Goal: Information Seeking & Learning: Find specific fact

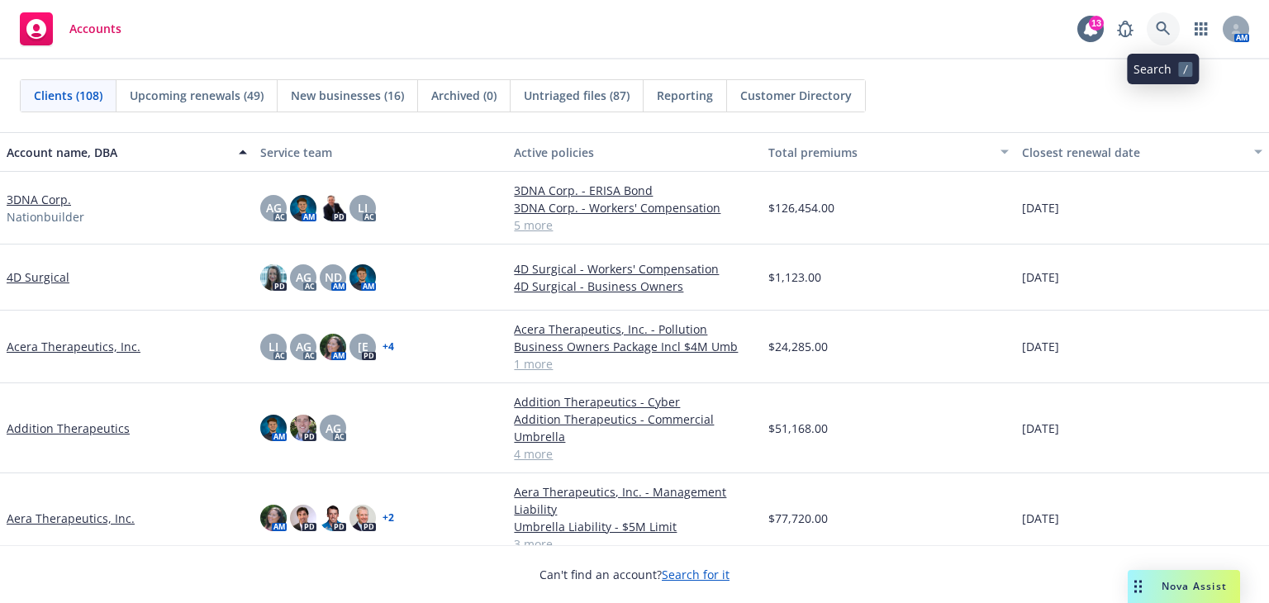
click at [1157, 33] on icon at bounding box center [1163, 28] width 15 height 15
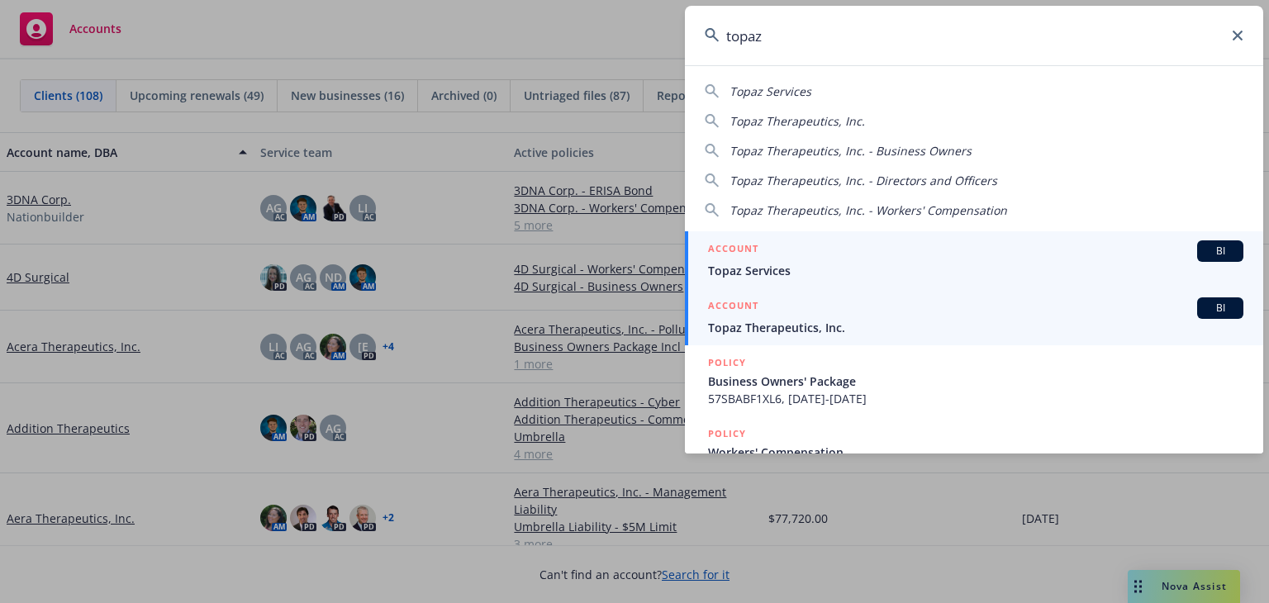
type input "topaz"
click at [1016, 311] on div "ACCOUNT BI" at bounding box center [975, 307] width 535 height 21
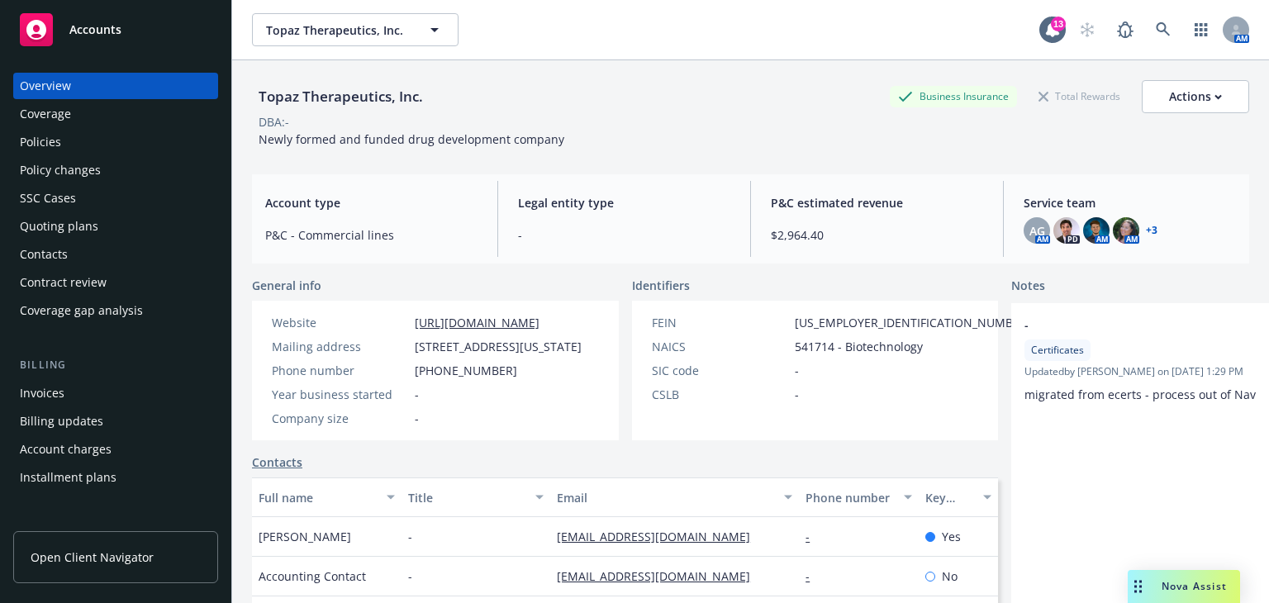
click at [145, 145] on div "Policies" at bounding box center [116, 142] width 192 height 26
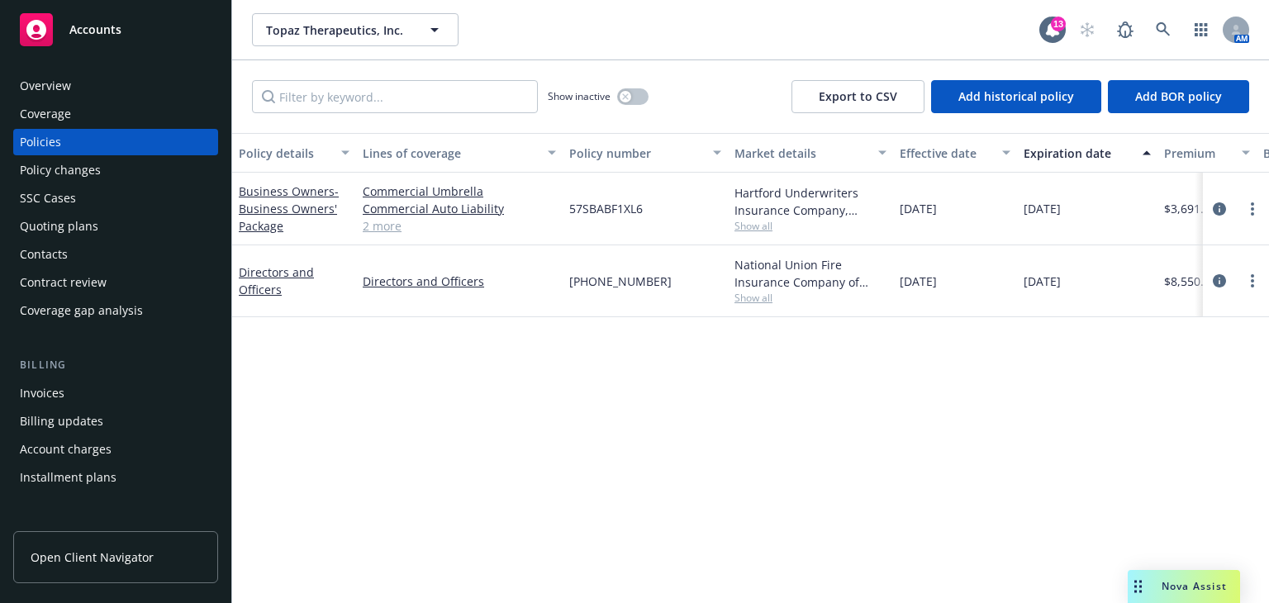
click at [588, 215] on span "57SBABF1XL6" at bounding box center [606, 208] width 74 height 17
copy span "57SBABF1XL6"
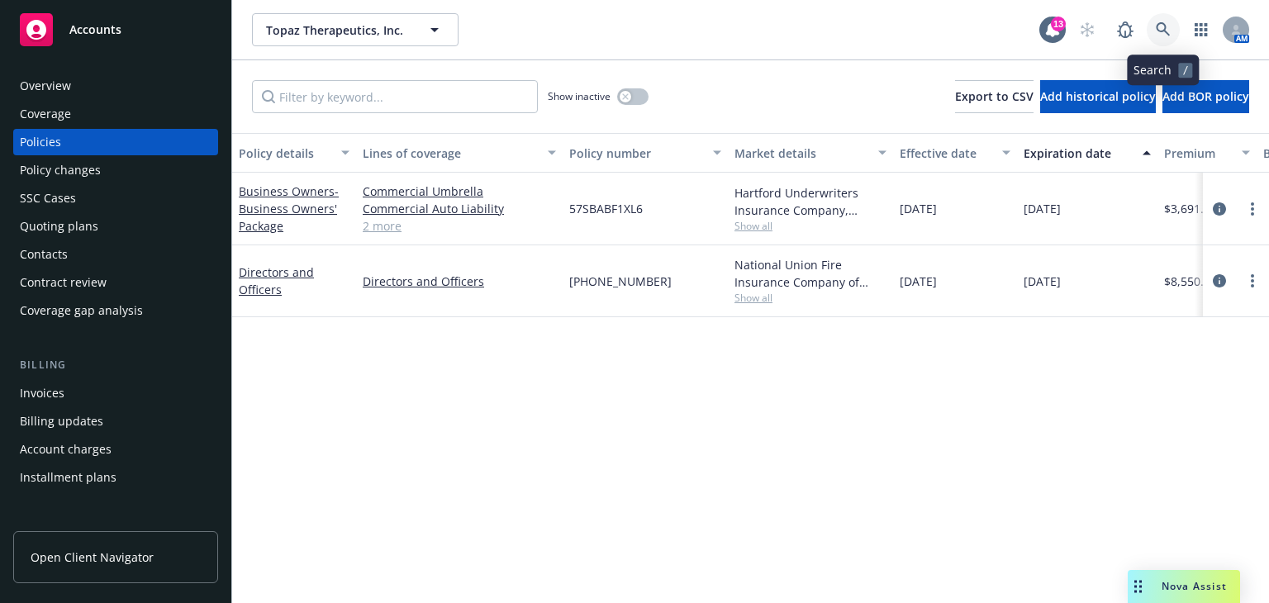
click at [1159, 27] on icon at bounding box center [1163, 29] width 15 height 15
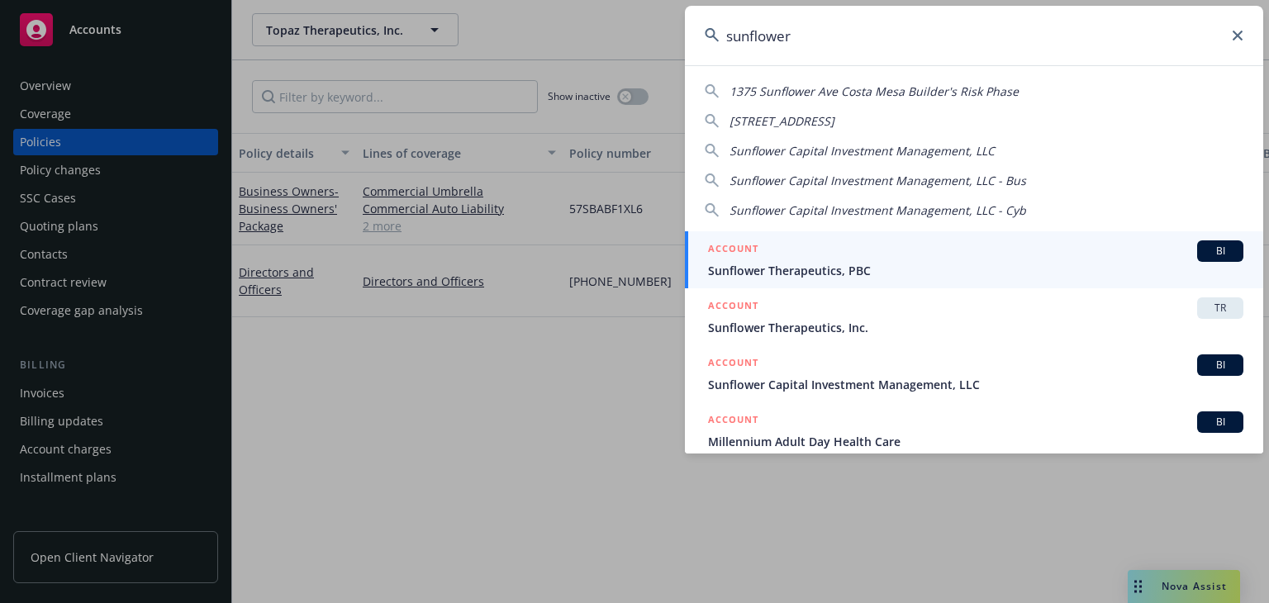
type input "sunflower"
click at [968, 249] on div "ACCOUNT BI" at bounding box center [975, 250] width 535 height 21
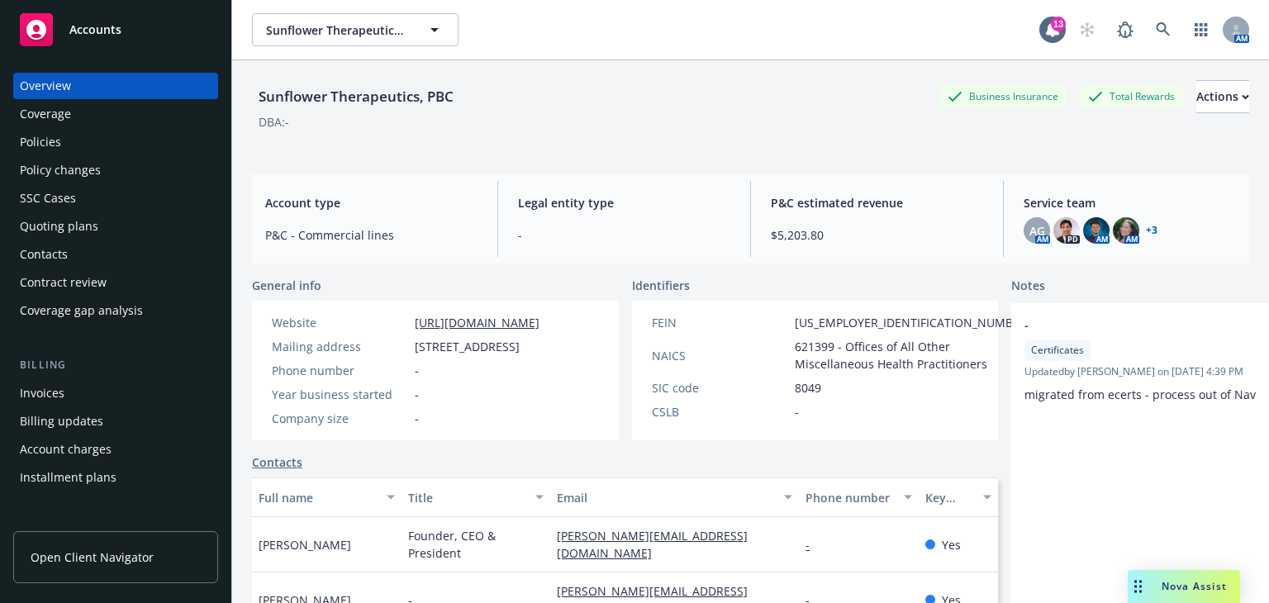
click at [121, 145] on div "Policies" at bounding box center [116, 142] width 192 height 26
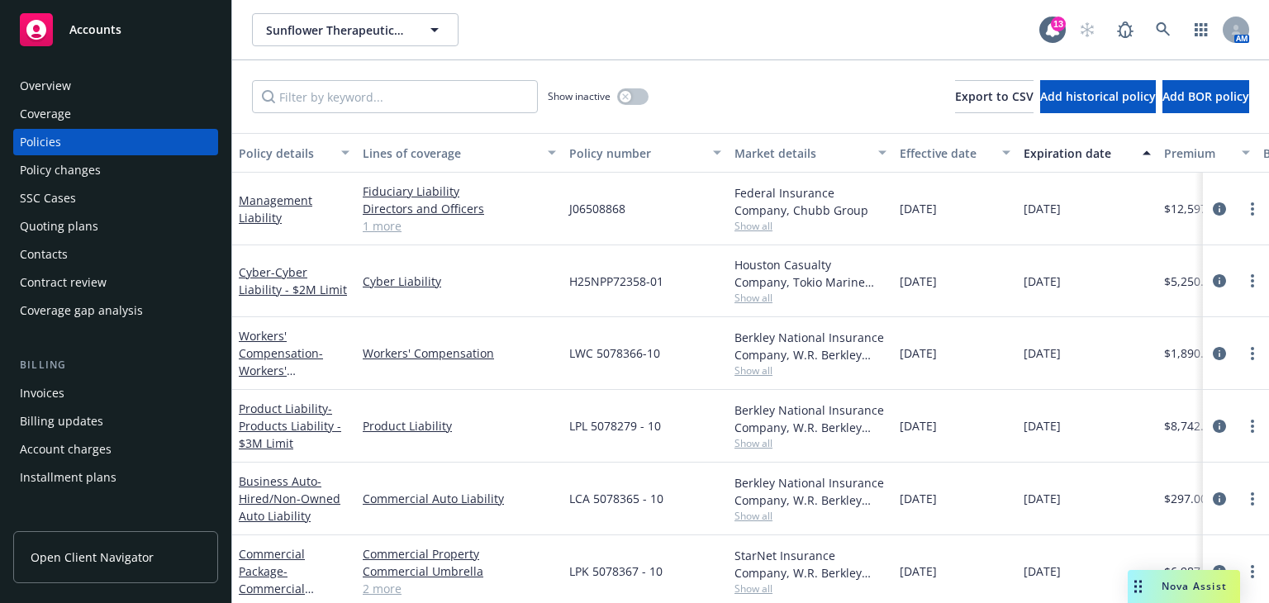
click at [476, 285] on link "Cyber Liability" at bounding box center [459, 281] width 193 height 17
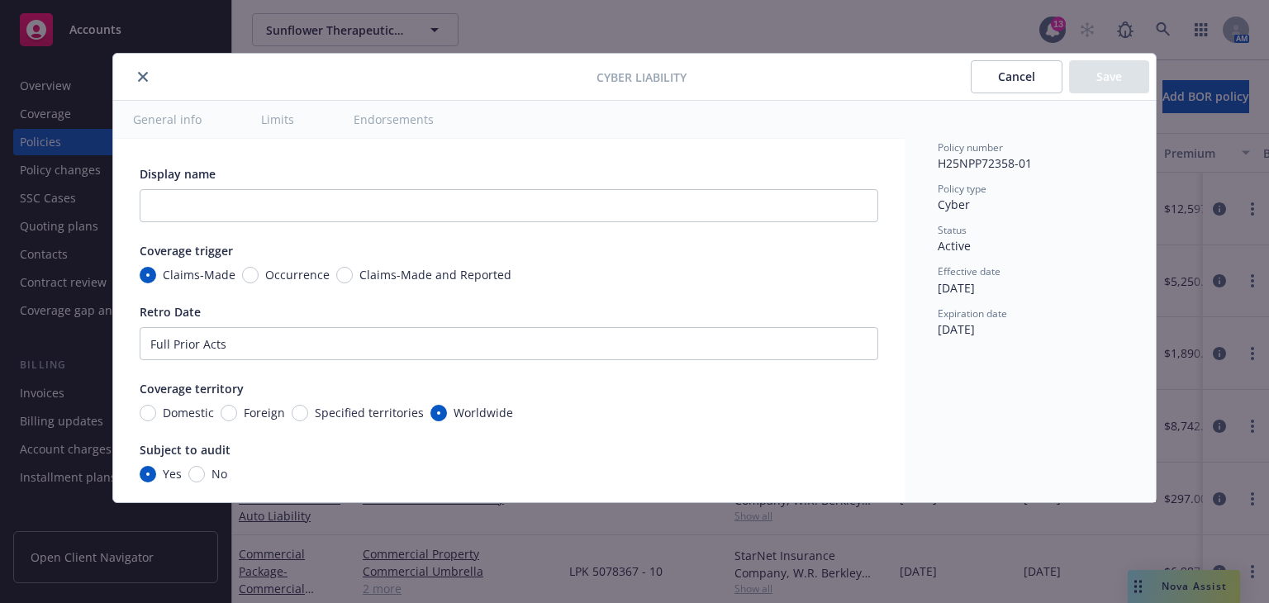
type textarea "x"
click at [142, 74] on icon "close" at bounding box center [143, 77] width 10 height 10
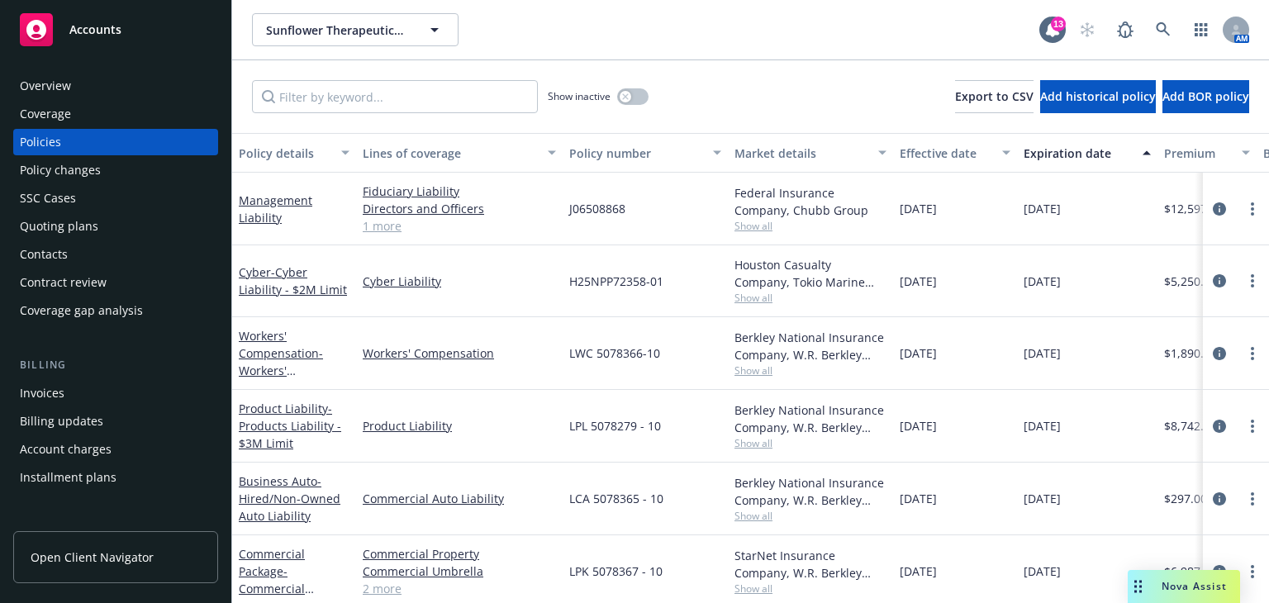
click at [754, 298] on span "Show all" at bounding box center [811, 298] width 152 height 14
click at [343, 257] on div "Cyber - Cyber Liability - $2M Limit" at bounding box center [294, 281] width 124 height 72
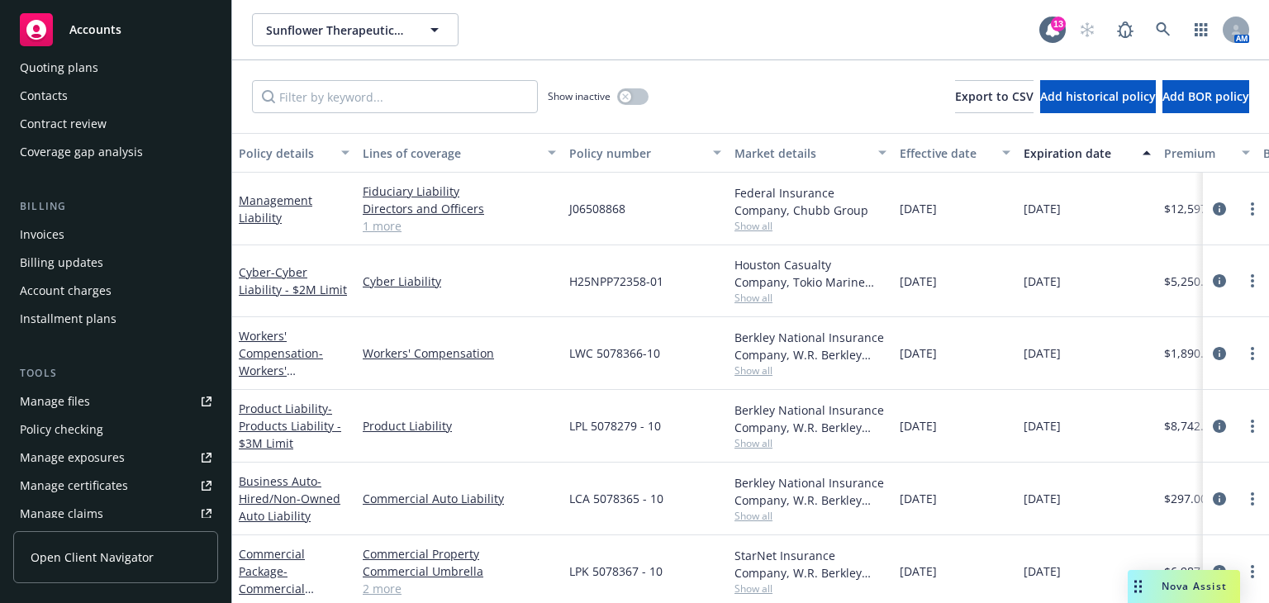
scroll to position [162, 0]
click at [93, 394] on link "Manage files" at bounding box center [115, 398] width 205 height 26
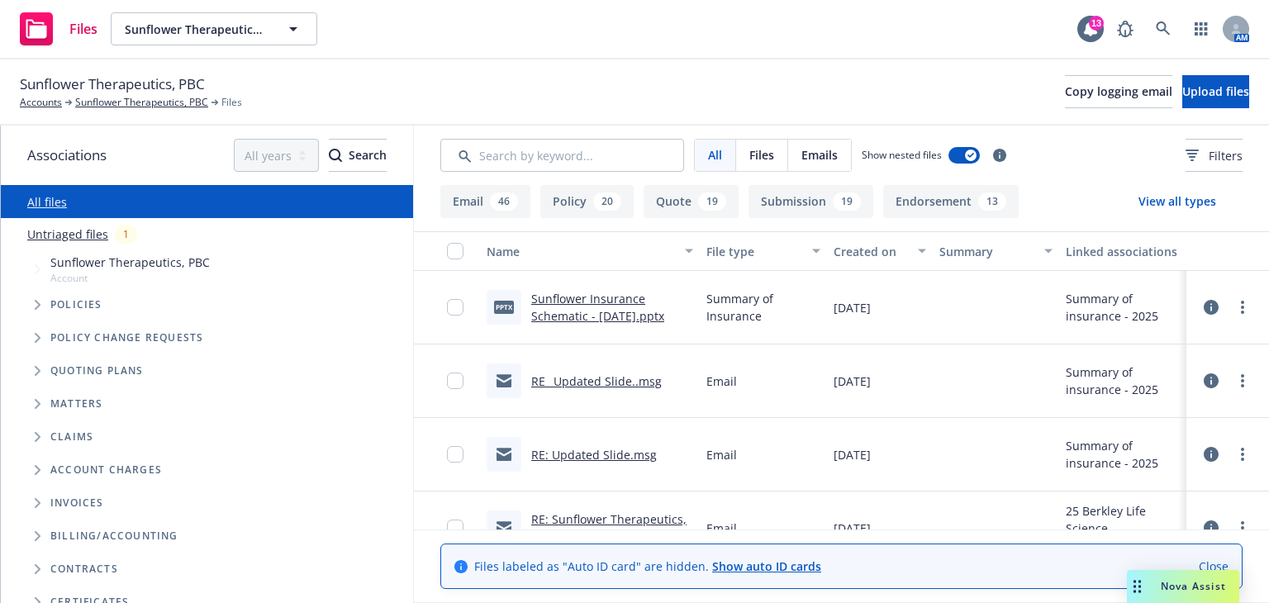
click at [33, 308] on span "Tree Example" at bounding box center [37, 305] width 26 height 26
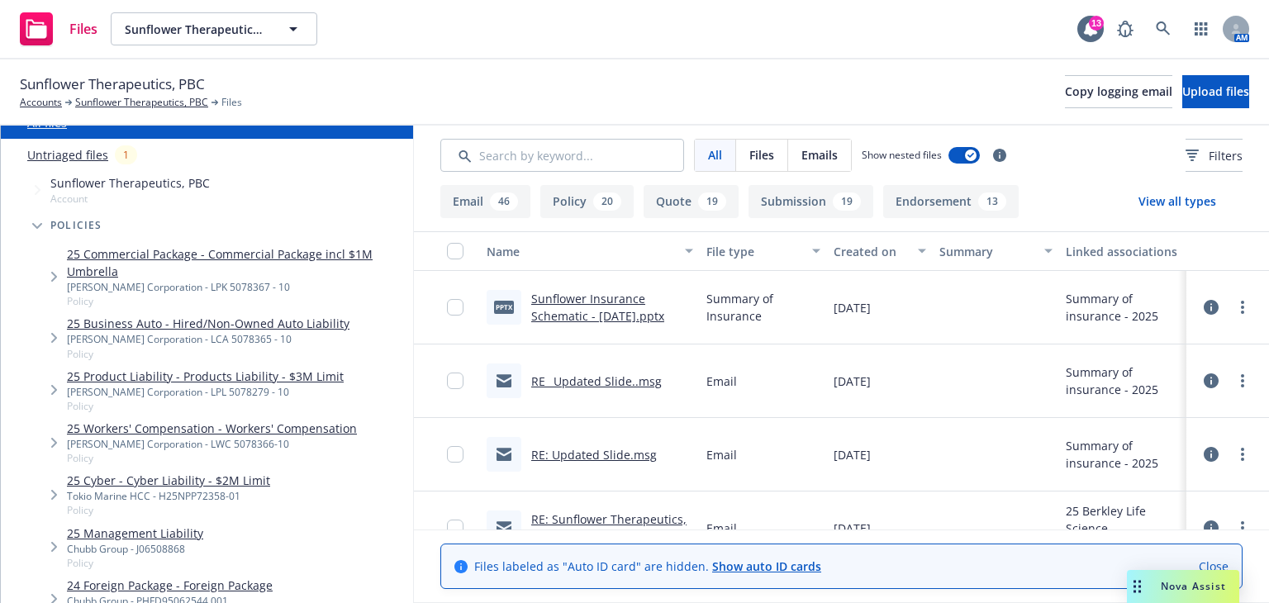
scroll to position [79, 0]
click at [51, 493] on icon "Tree Example" at bounding box center [54, 495] width 7 height 10
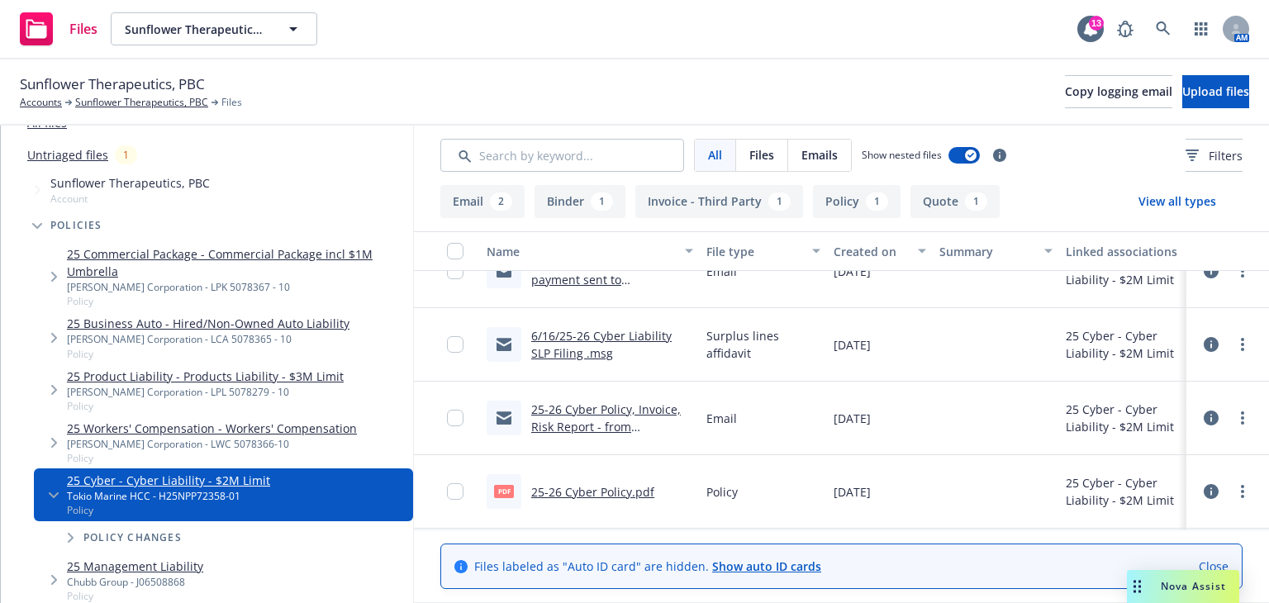
scroll to position [36, 0]
click at [590, 350] on link "6/16/25-26 Cyber Liability SLP Filing .msg" at bounding box center [601, 344] width 140 height 33
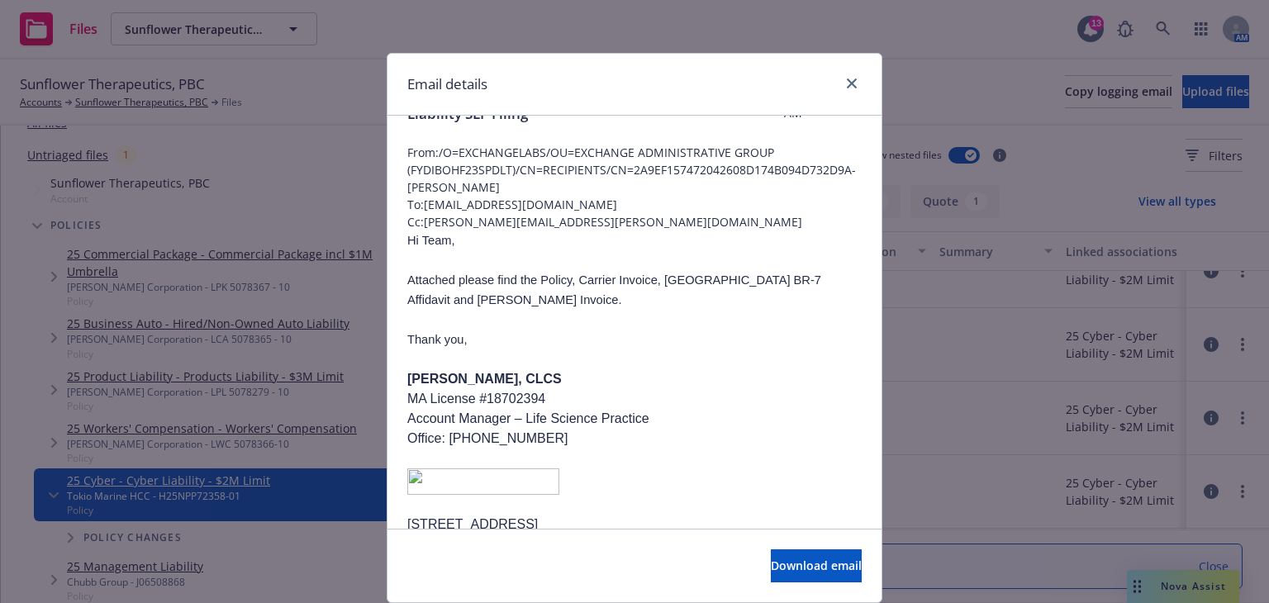
scroll to position [0, 0]
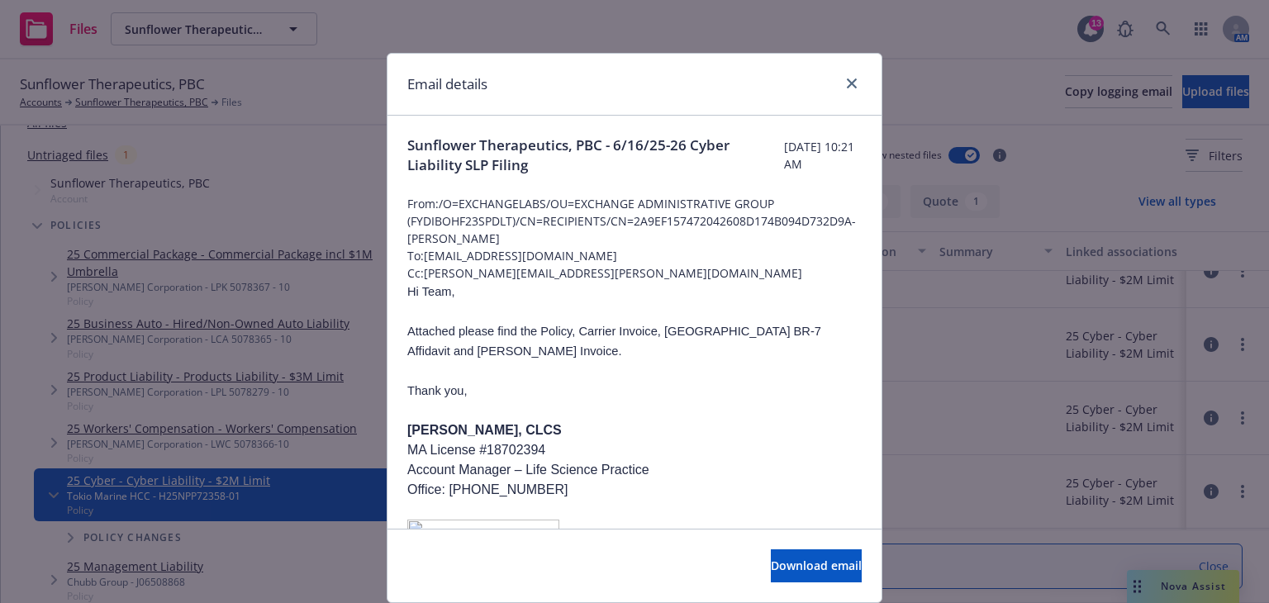
click at [945, 270] on div "Email details Sunflower Therapeutics, PBC - 6/16/25-26 Cyber Liability SLP Fili…" at bounding box center [634, 301] width 1269 height 603
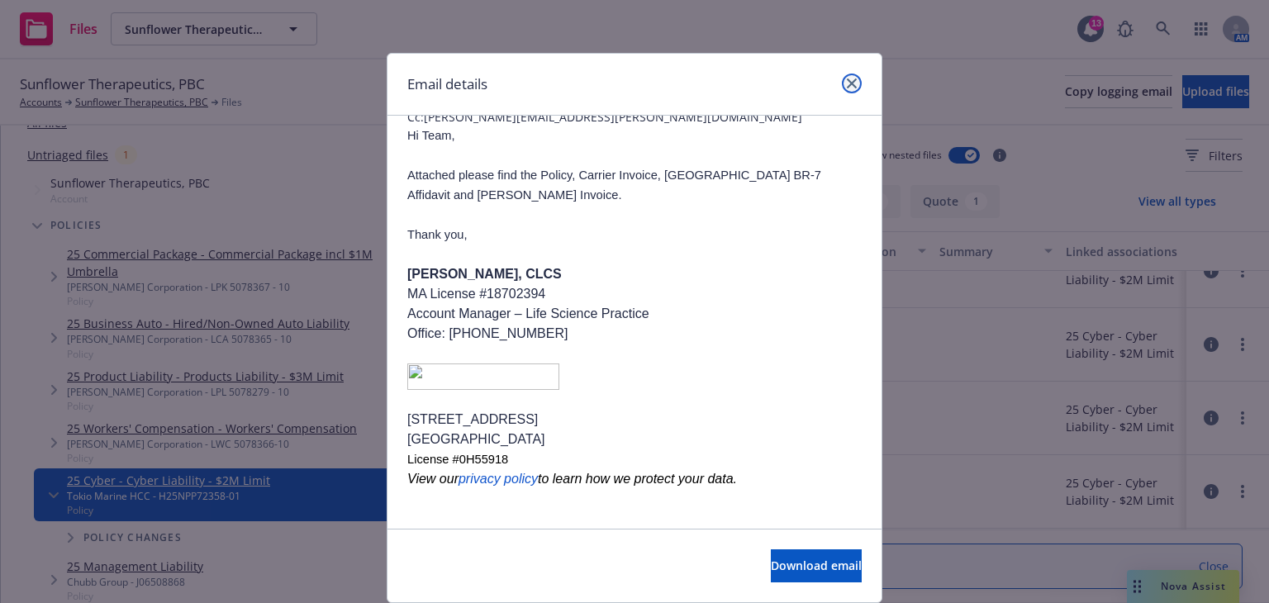
click at [847, 83] on icon "close" at bounding box center [852, 84] width 10 height 10
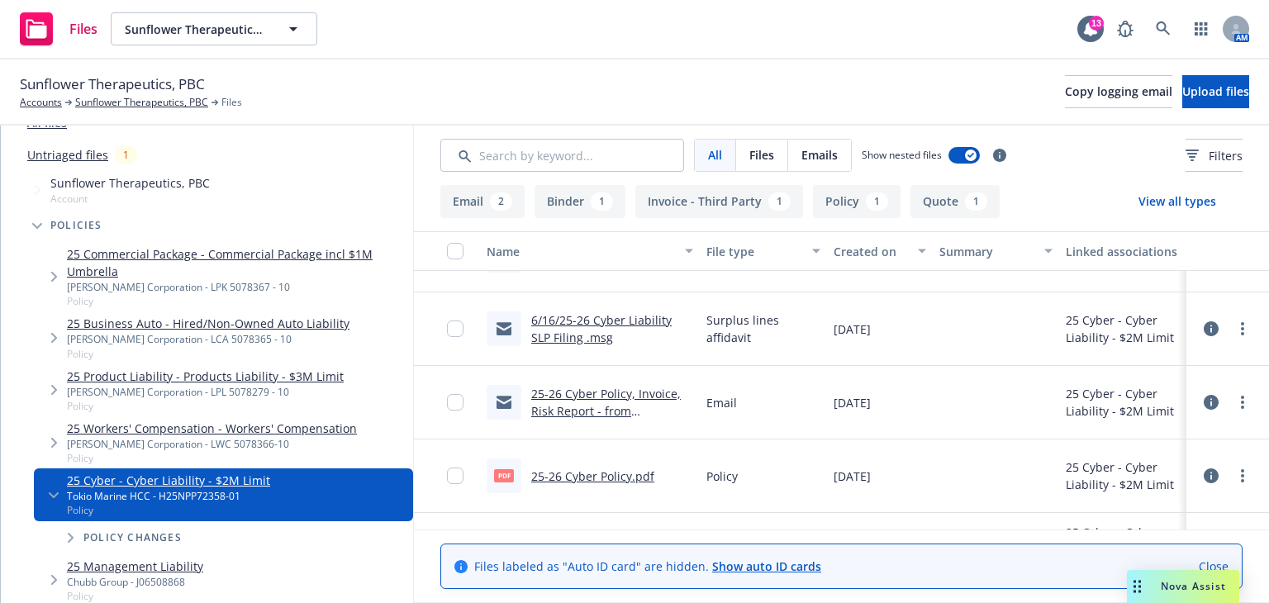
scroll to position [45, 0]
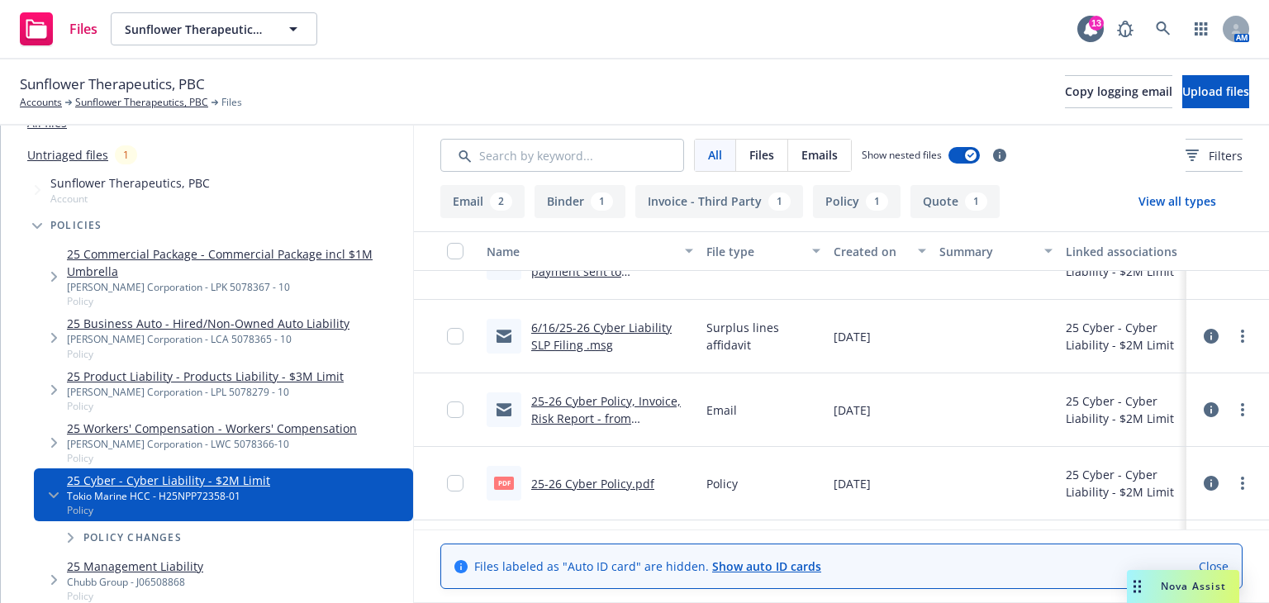
click at [611, 414] on link "25-26 Cyber Policy, Invoice, Risk Report - from TMHCC.msg" at bounding box center [606, 418] width 150 height 50
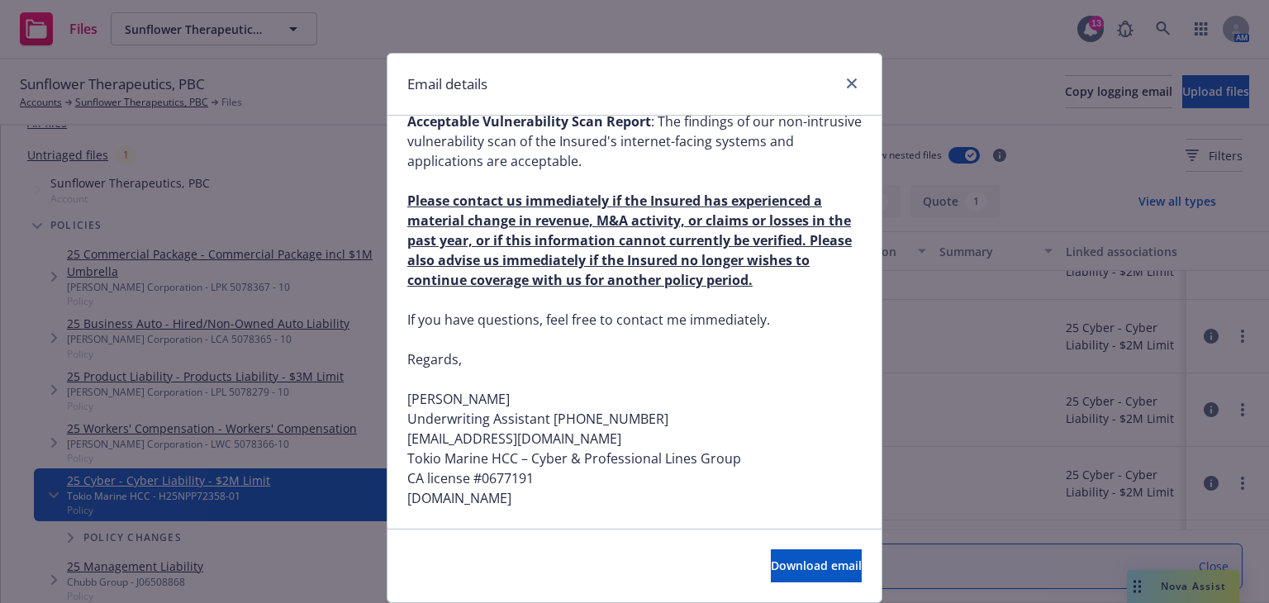
scroll to position [871, 0]
drag, startPoint x: 549, startPoint y: 445, endPoint x: 400, endPoint y: 440, distance: 148.8
copy div "gchiang@tmhcc.com"
click at [847, 93] on link "close" at bounding box center [852, 84] width 20 height 20
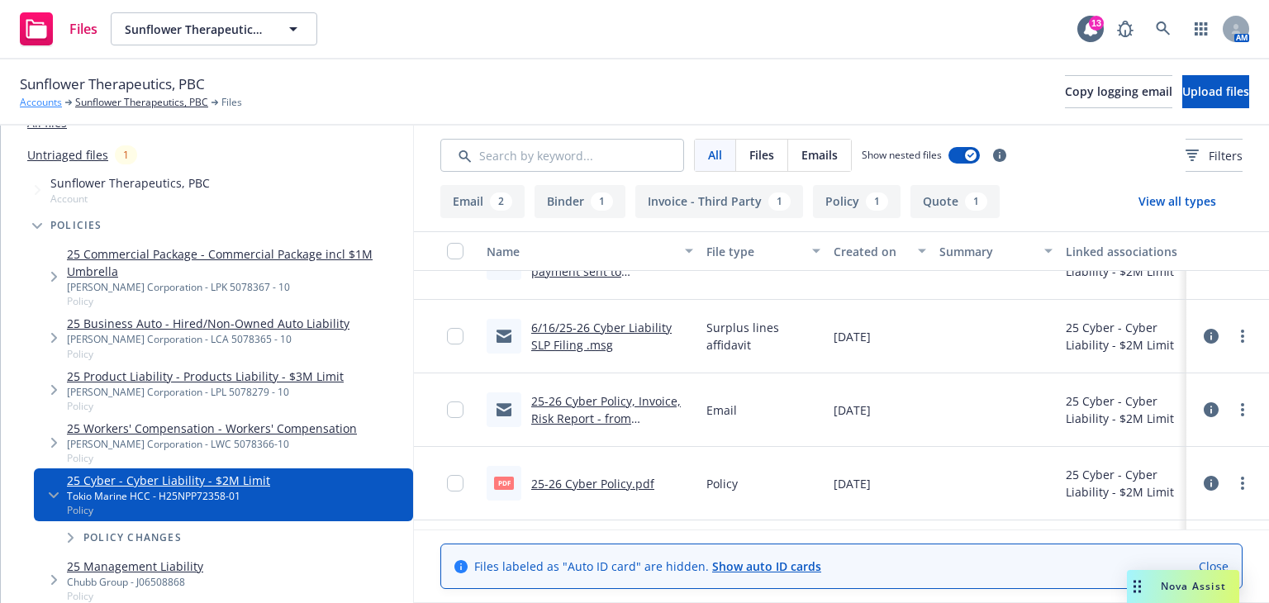
click at [47, 99] on link "Accounts" at bounding box center [41, 102] width 42 height 15
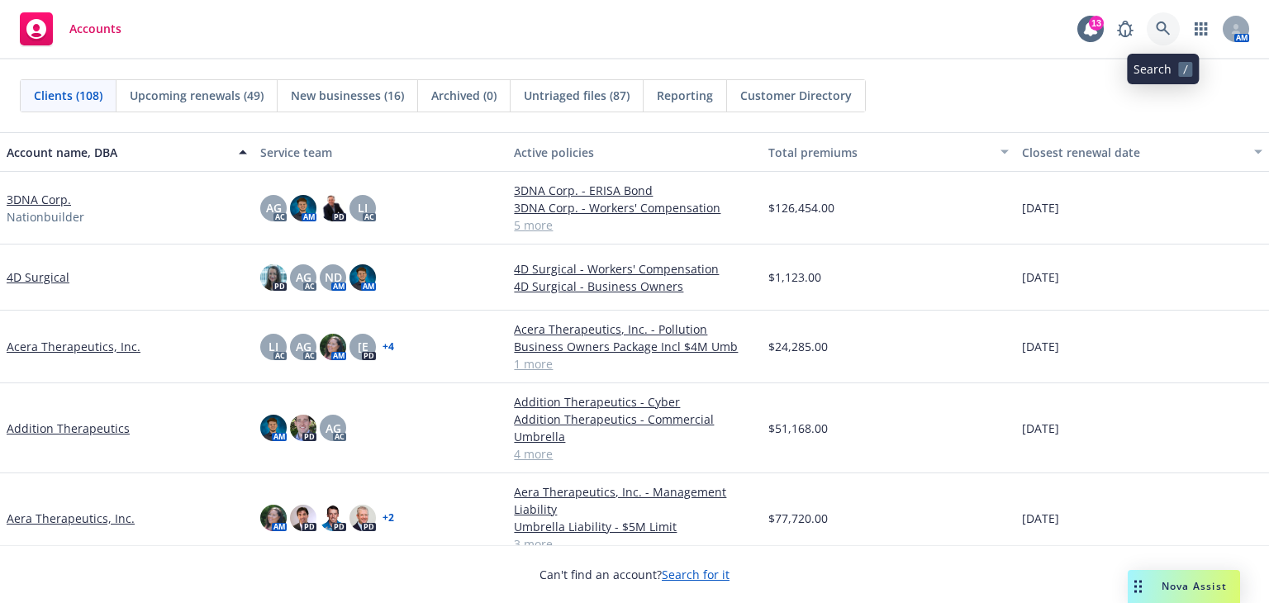
click at [1169, 21] on icon at bounding box center [1163, 28] width 15 height 15
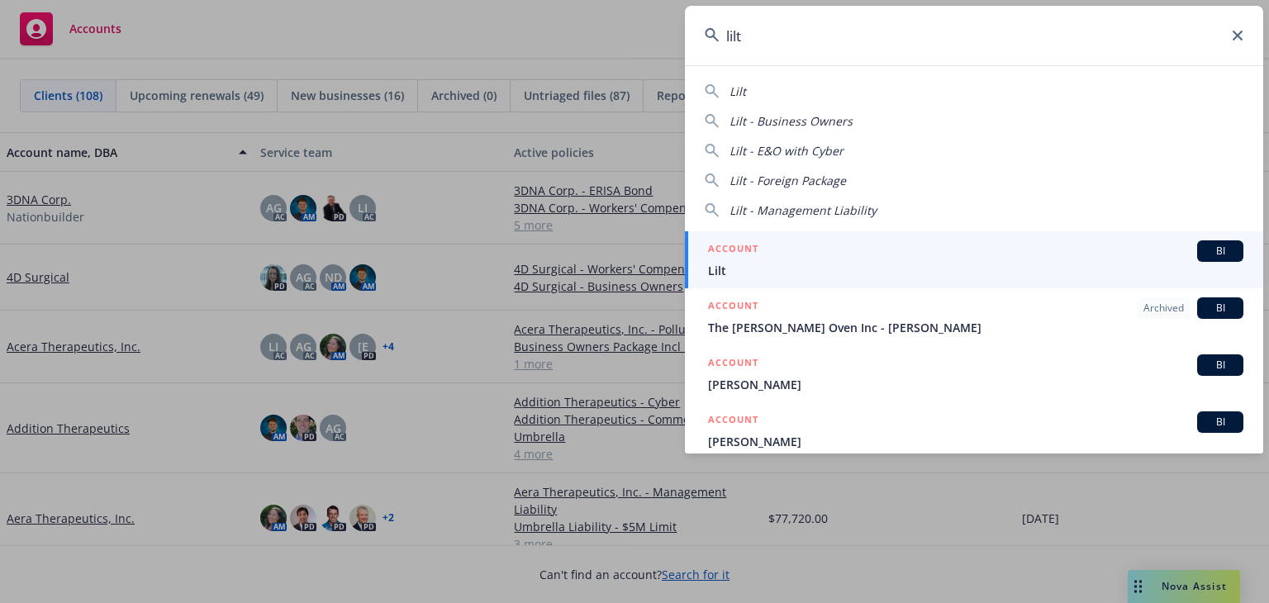
type input "lilt"
click at [864, 267] on span "Lilt" at bounding box center [975, 270] width 535 height 17
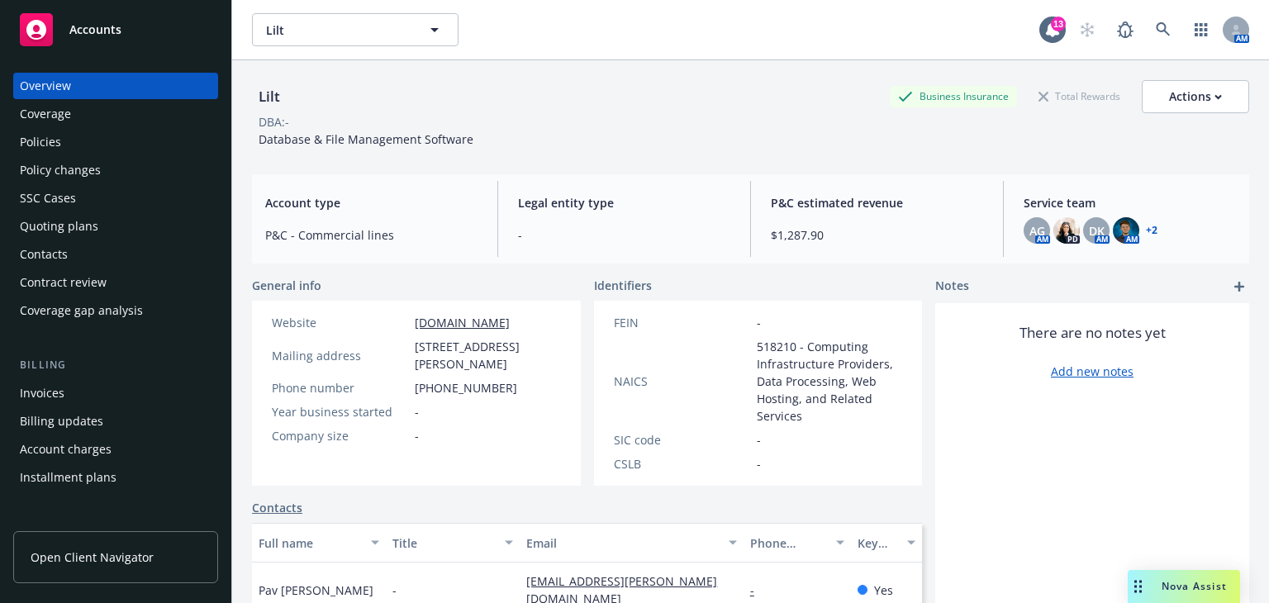
click at [162, 140] on div "Policies" at bounding box center [116, 142] width 192 height 26
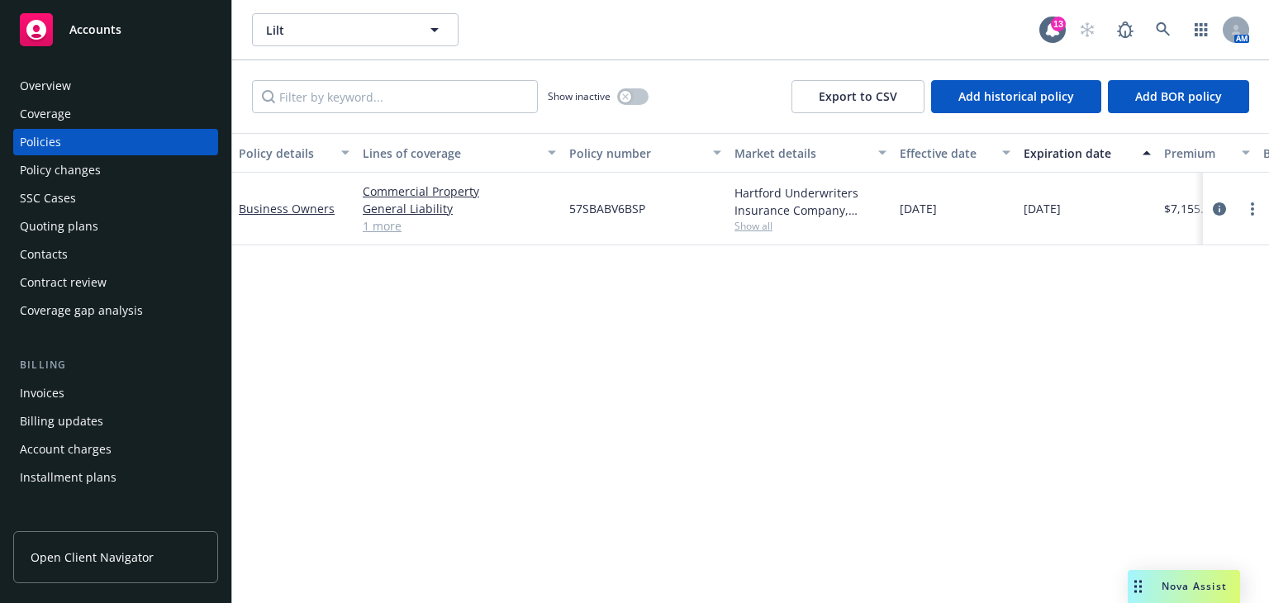
click at [393, 233] on link "1 more" at bounding box center [459, 225] width 193 height 17
